Goal: Entertainment & Leisure: Consume media (video, audio)

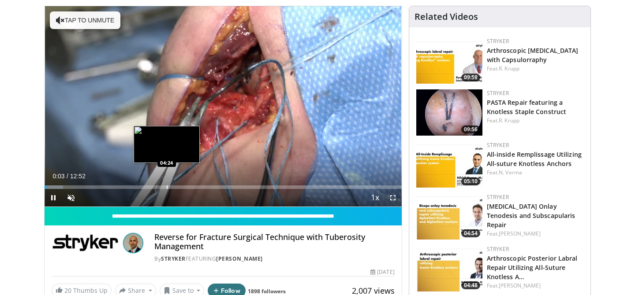
click at [167, 186] on div "Progress Bar" at bounding box center [167, 188] width 1 height 4
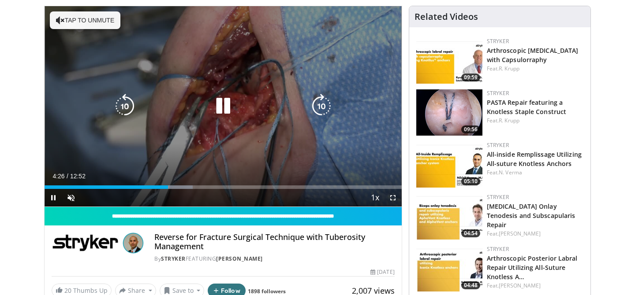
click at [99, 22] on button "Tap to unmute" at bounding box center [85, 20] width 71 height 18
click at [318, 110] on icon "Video Player" at bounding box center [321, 106] width 25 height 25
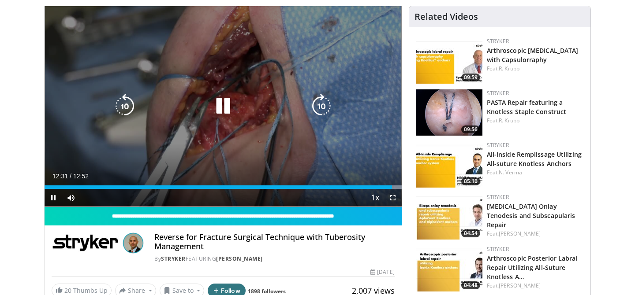
click at [227, 107] on icon "Video Player" at bounding box center [223, 106] width 25 height 25
